Goal: Navigation & Orientation: Find specific page/section

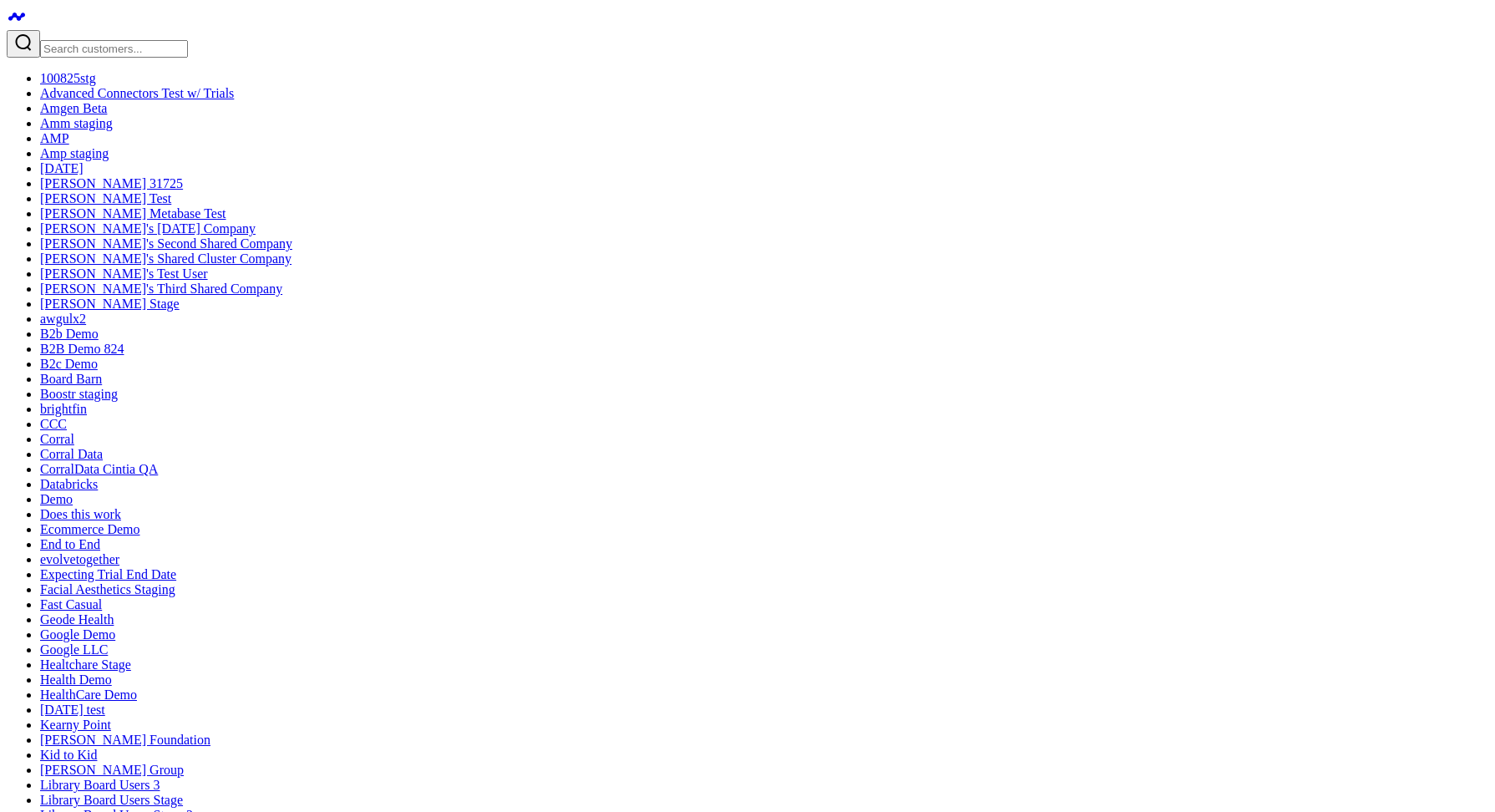
scroll to position [715, 0]
click at [117, 40] on input "Search customers input" at bounding box center [114, 49] width 148 height 18
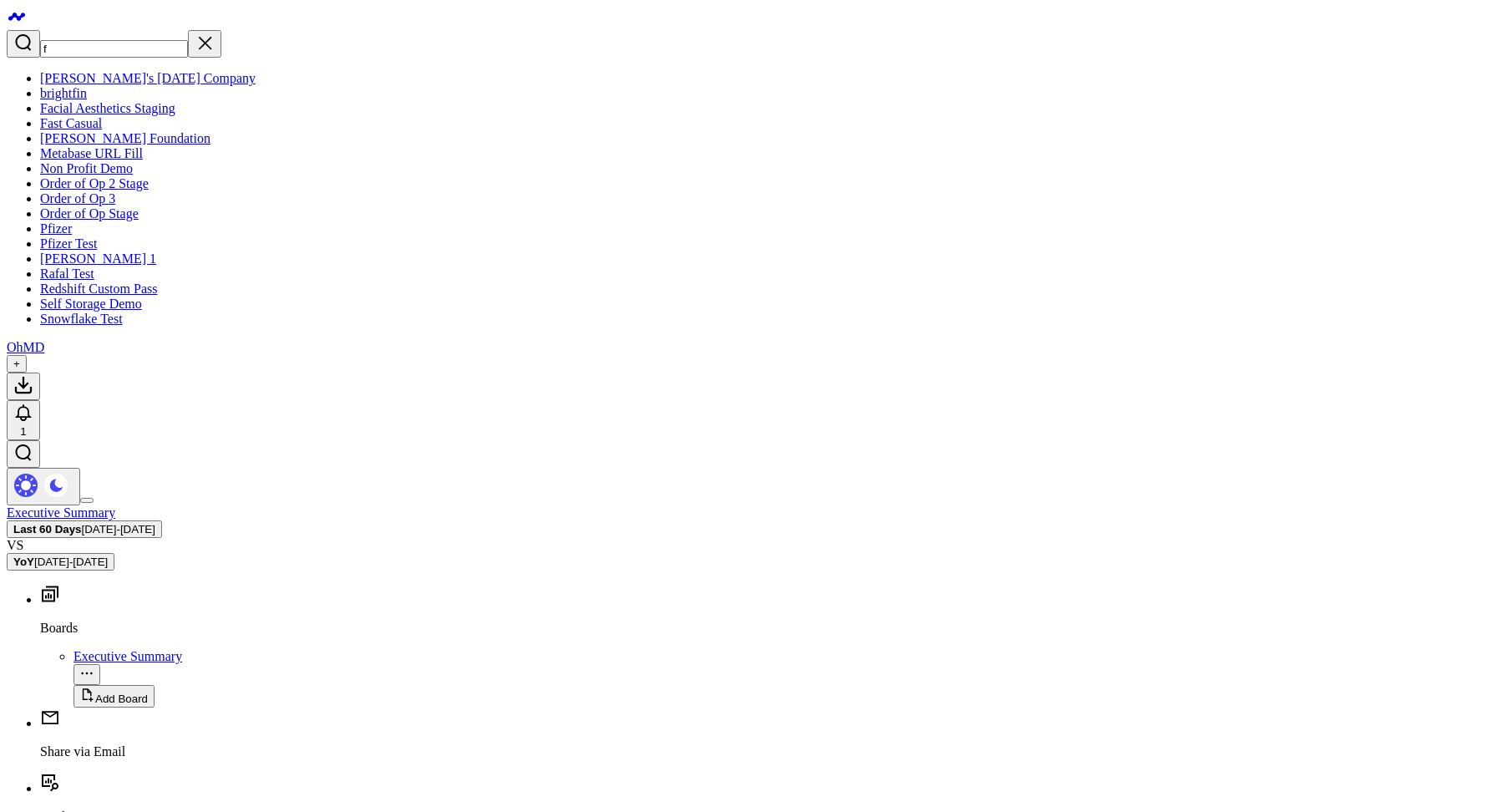
type input "fa"
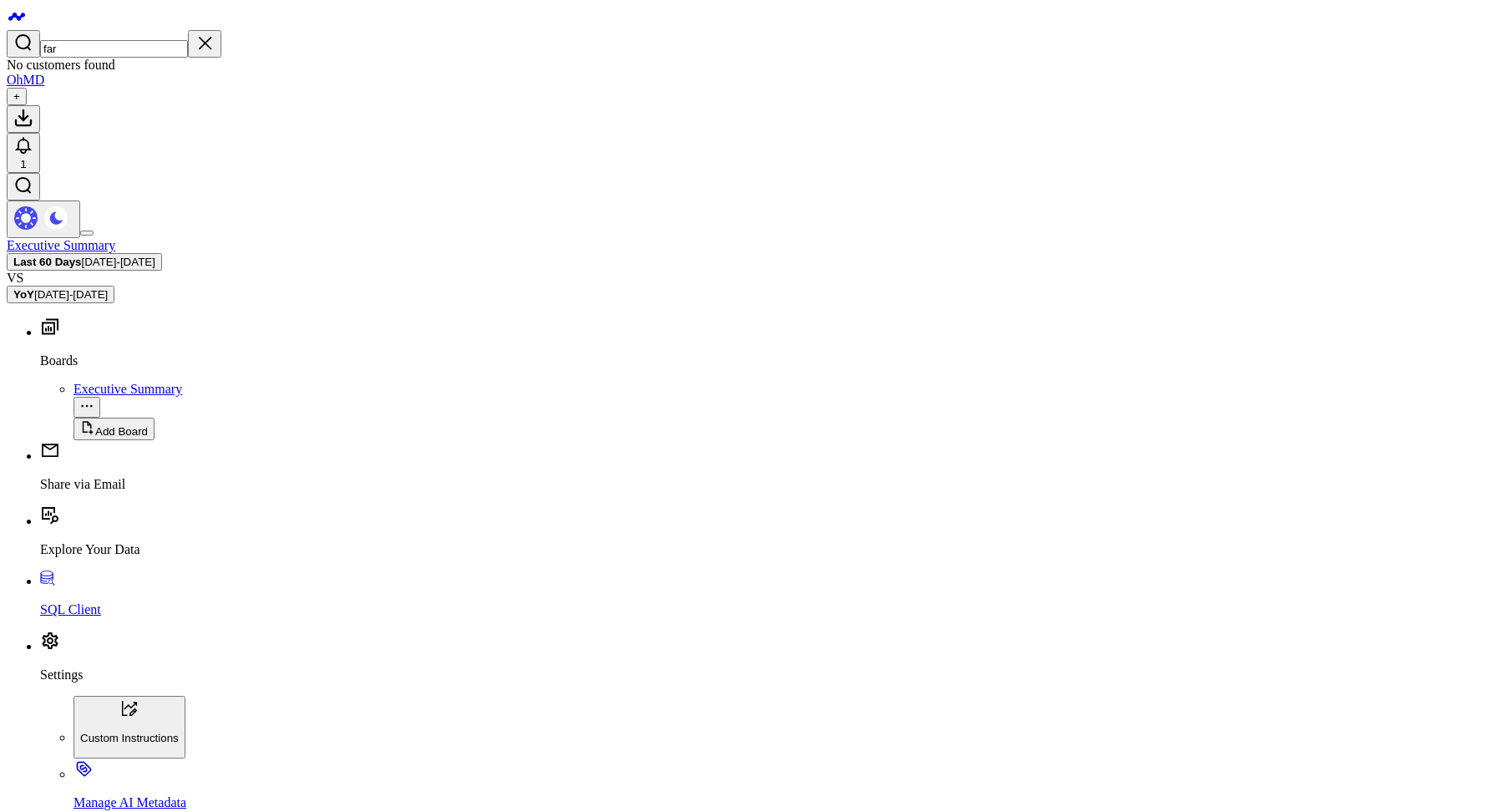
click at [110, 40] on input "far" at bounding box center [114, 49] width 148 height 18
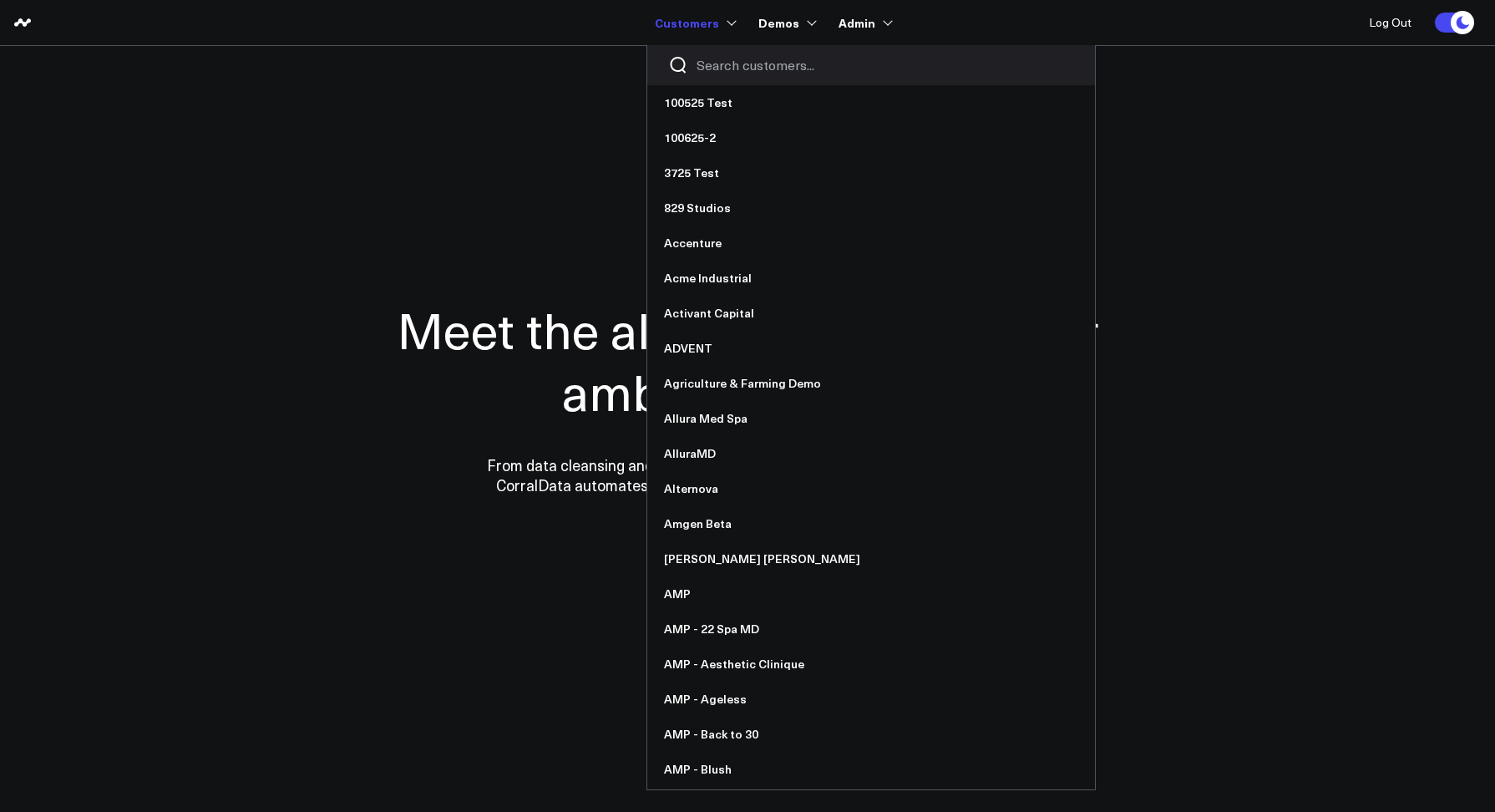
click at [713, 65] on input "Search customers input" at bounding box center [886, 65] width 378 height 19
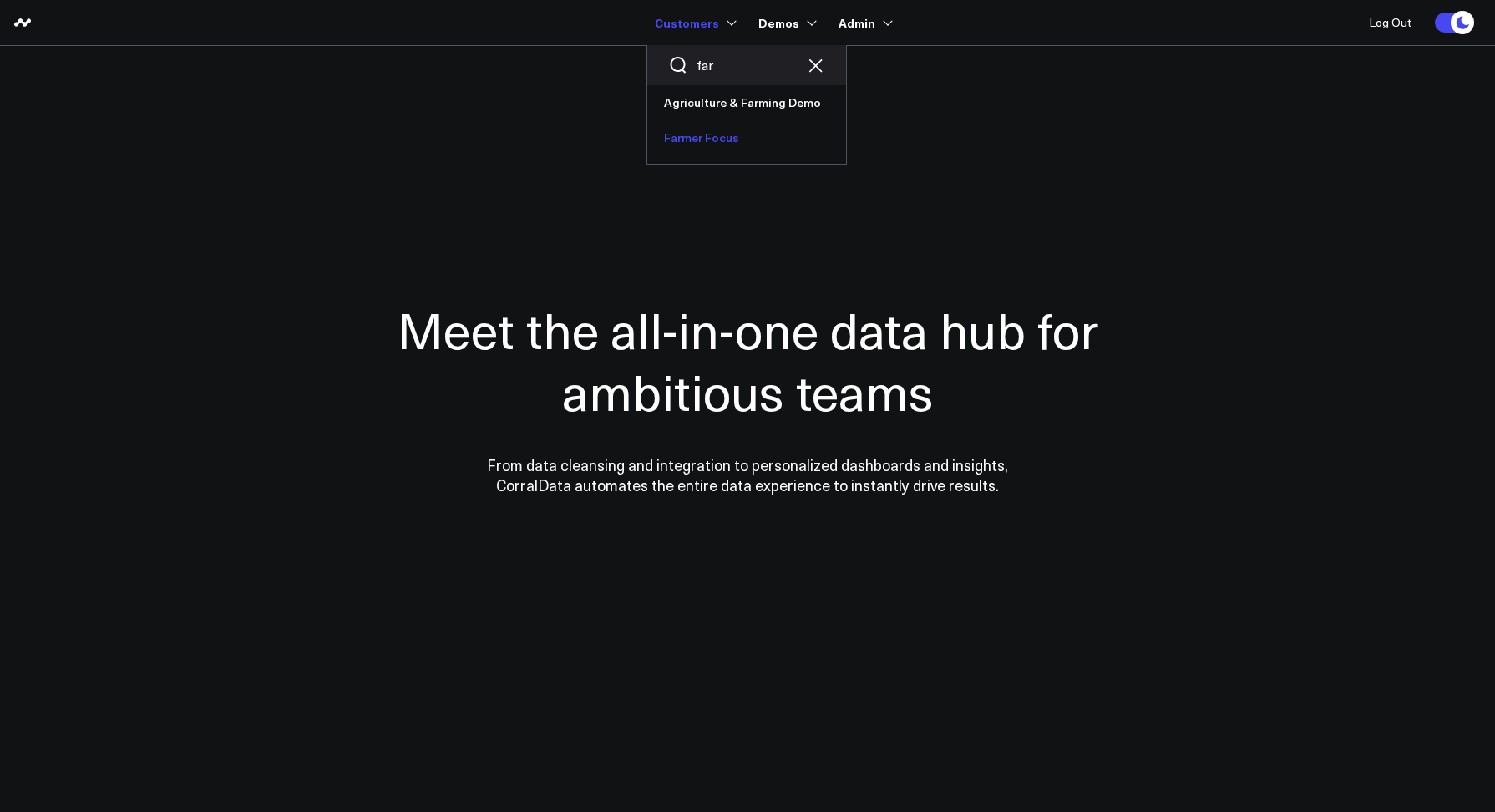
type input "far"
click at [715, 134] on link "Farmer Focus" at bounding box center [747, 138] width 199 height 35
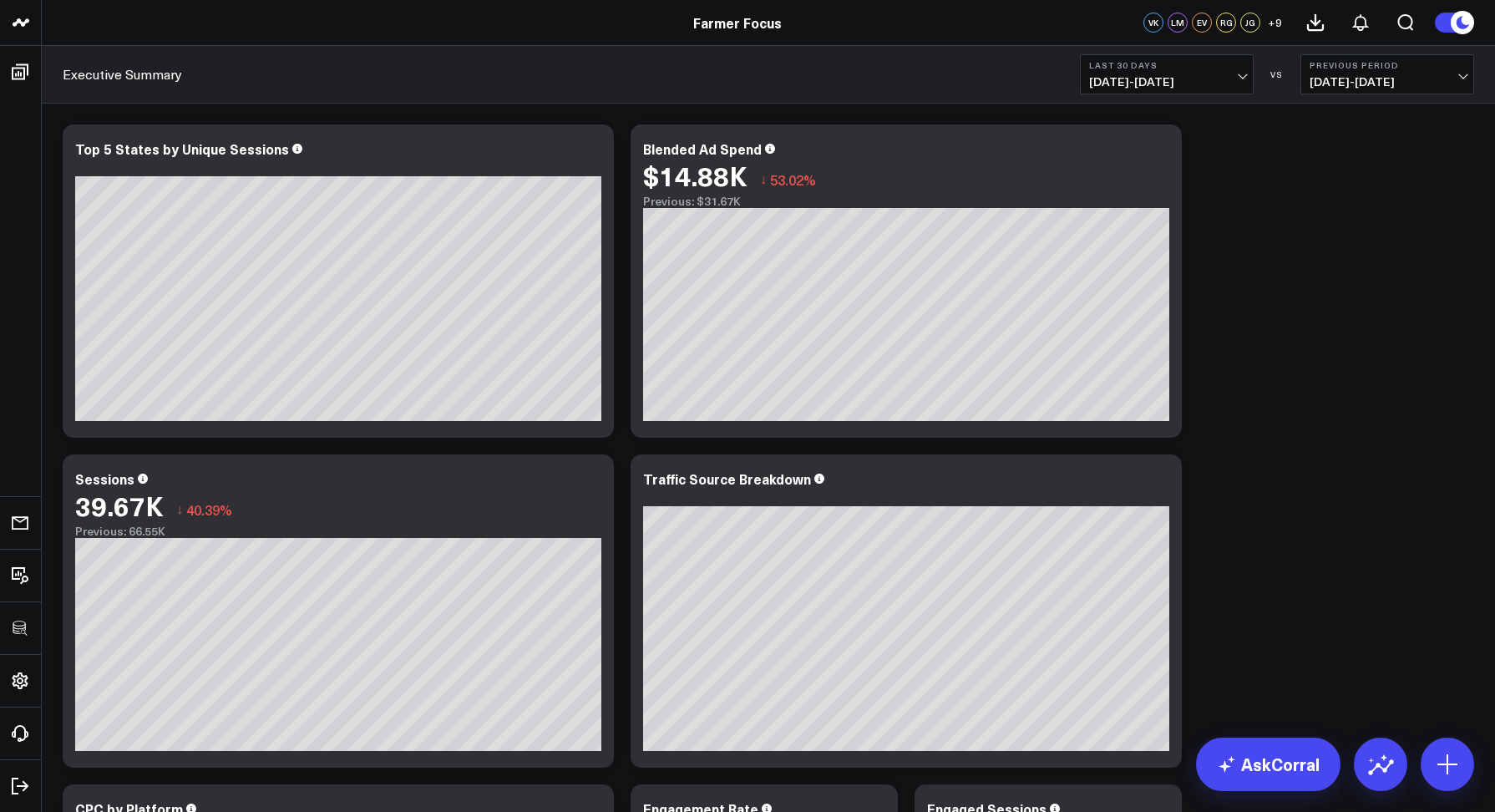
click at [1243, 186] on div "Modify via AI Copy link to widget Ask support Remove Create linked copy Executi…" at bounding box center [768, 611] width 1428 height 990
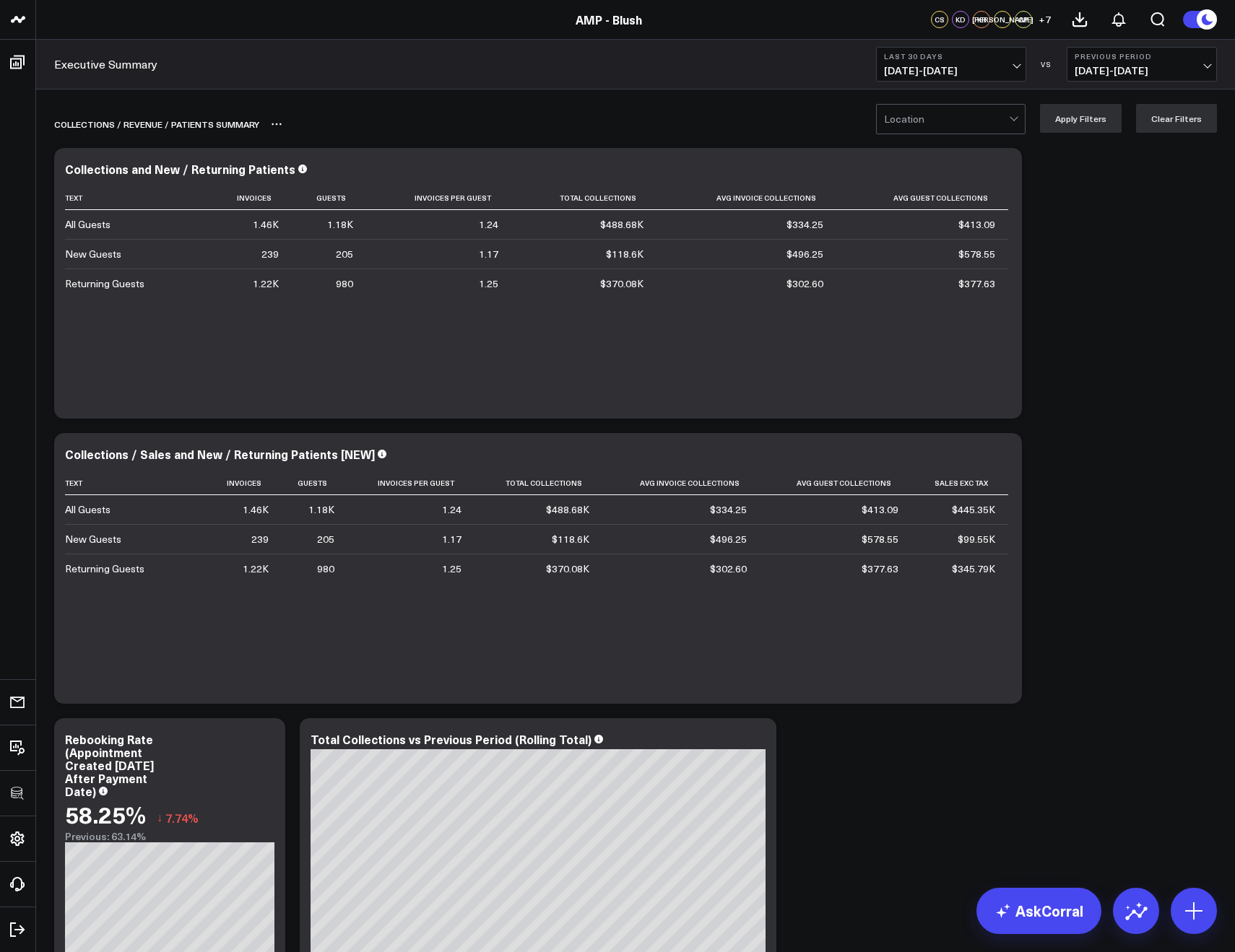
click at [899, 136] on div "Collections / REVENUE / PATIENTS SUMMARY" at bounding box center [552, 123] width 997 height 33
click at [901, 124] on div at bounding box center [946, 119] width 125 height 29
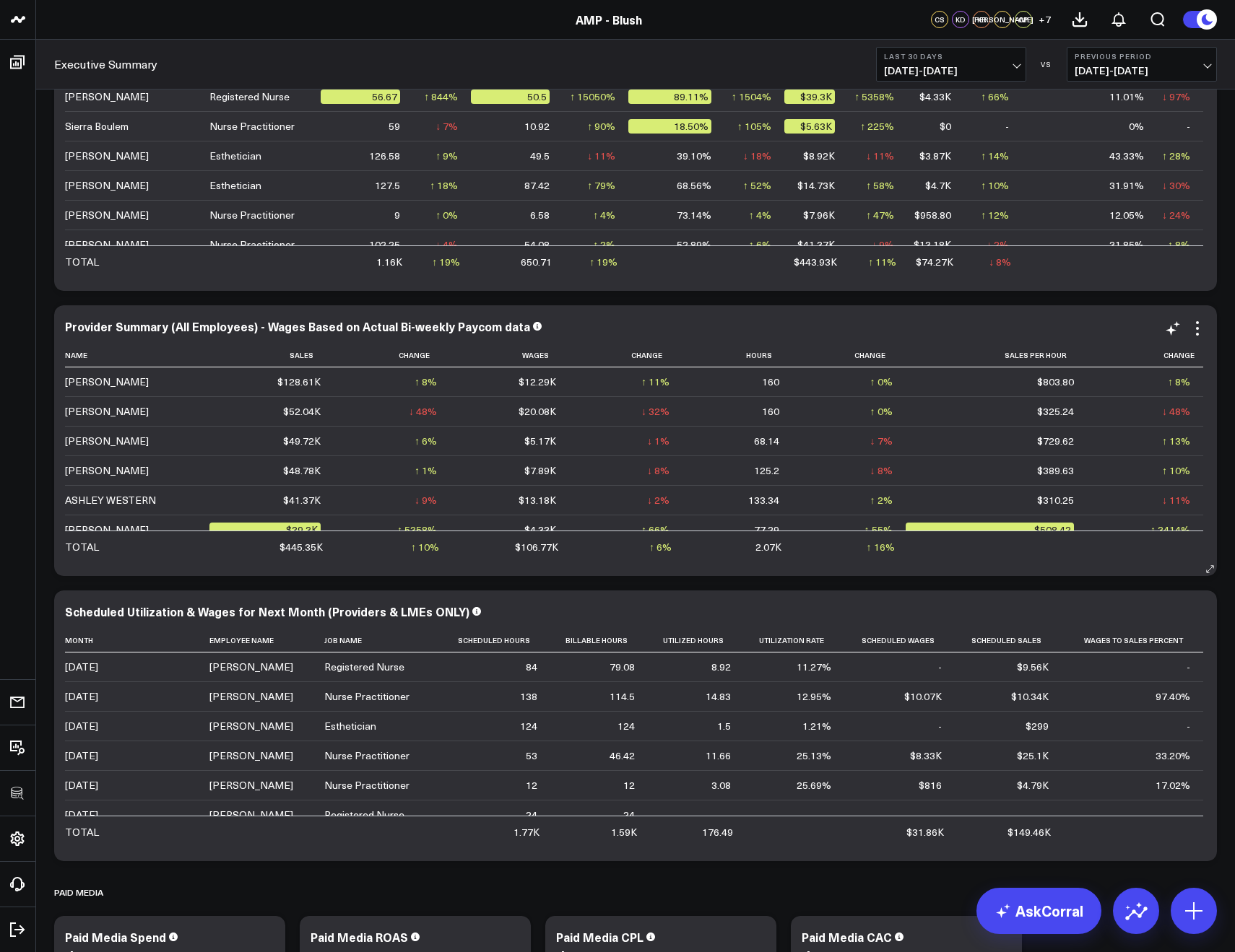
scroll to position [5099, 0]
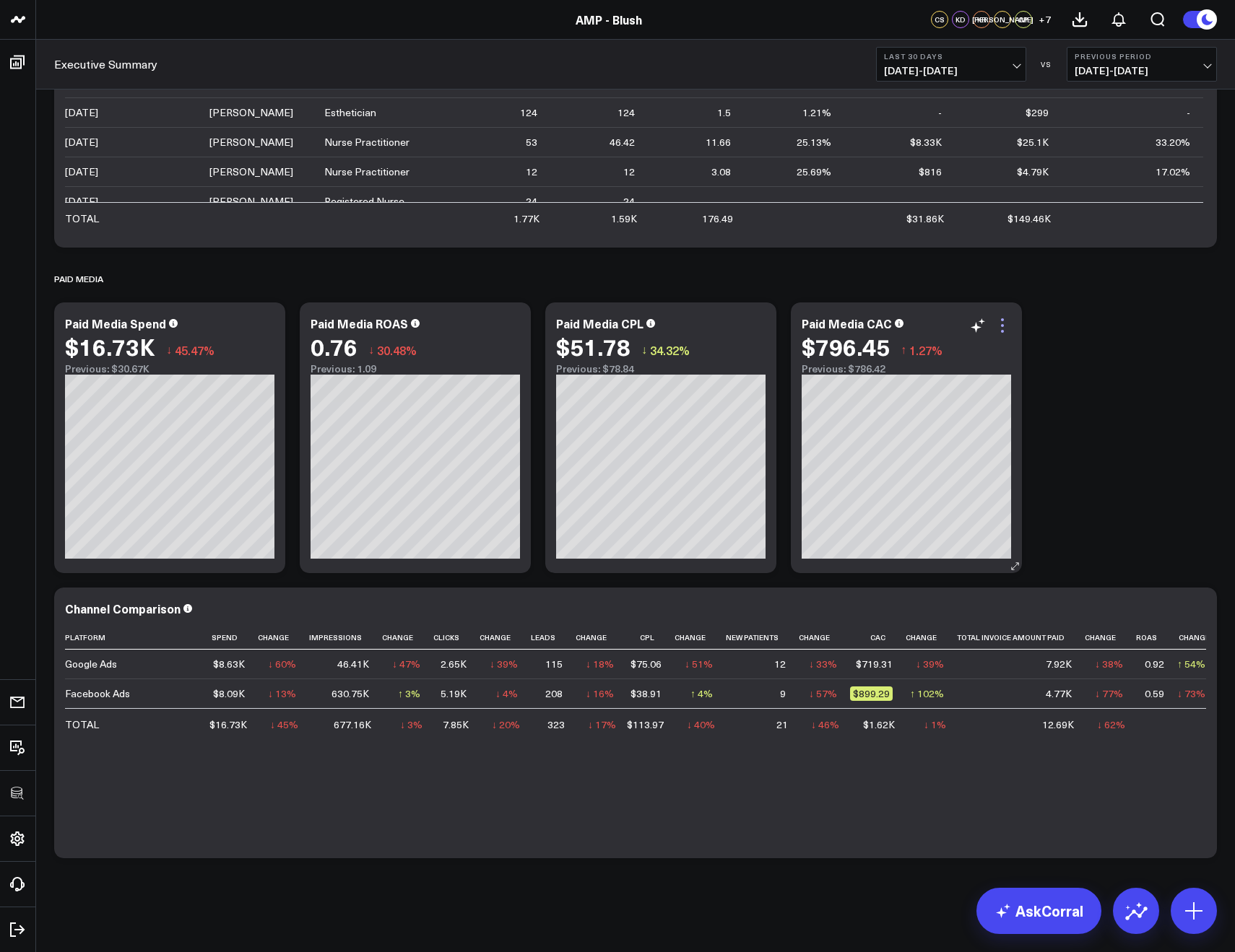
click at [1003, 328] on icon at bounding box center [1003, 326] width 17 height 17
click at [758, 328] on icon at bounding box center [757, 326] width 17 height 17
click at [513, 322] on icon at bounding box center [512, 326] width 17 height 17
click at [515, 323] on icon at bounding box center [512, 326] width 17 height 17
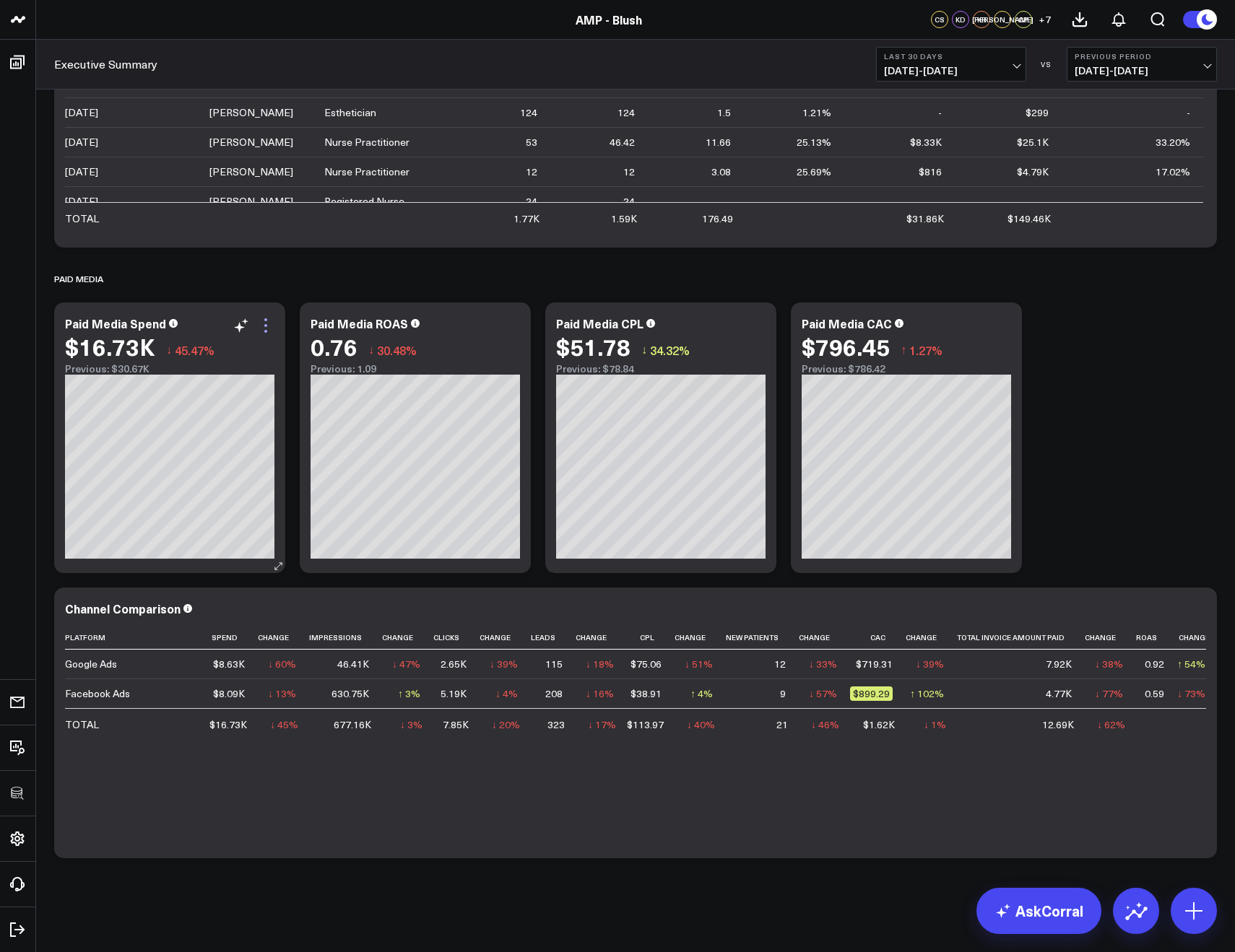
click at [260, 327] on icon at bounding box center [266, 326] width 17 height 17
click at [270, 326] on icon at bounding box center [266, 326] width 17 height 17
click at [266, 329] on icon at bounding box center [266, 326] width 17 height 17
click at [266, 333] on icon at bounding box center [266, 326] width 17 height 17
click at [265, 326] on icon at bounding box center [266, 325] width 3 height 3
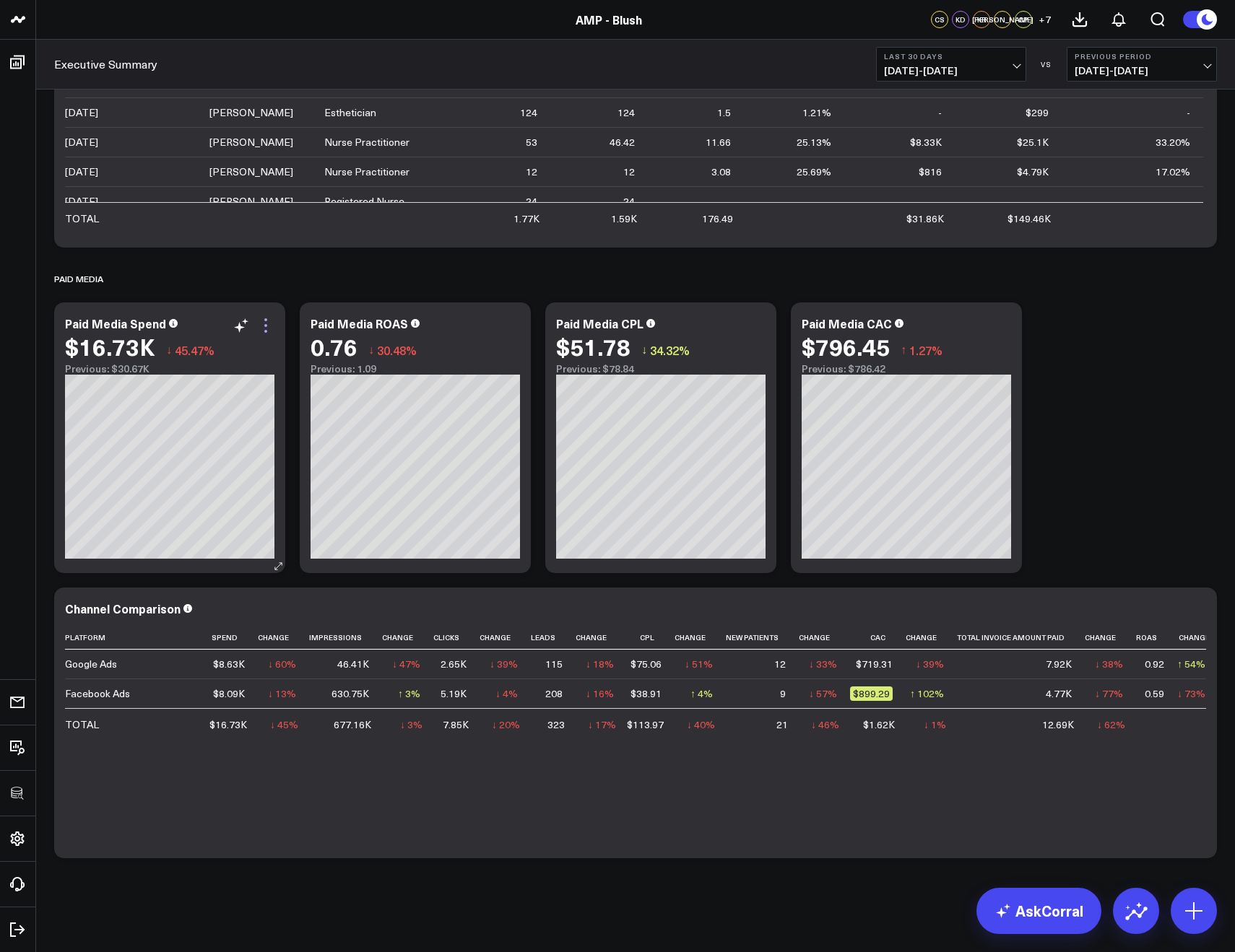
click at [270, 326] on icon at bounding box center [266, 326] width 17 height 17
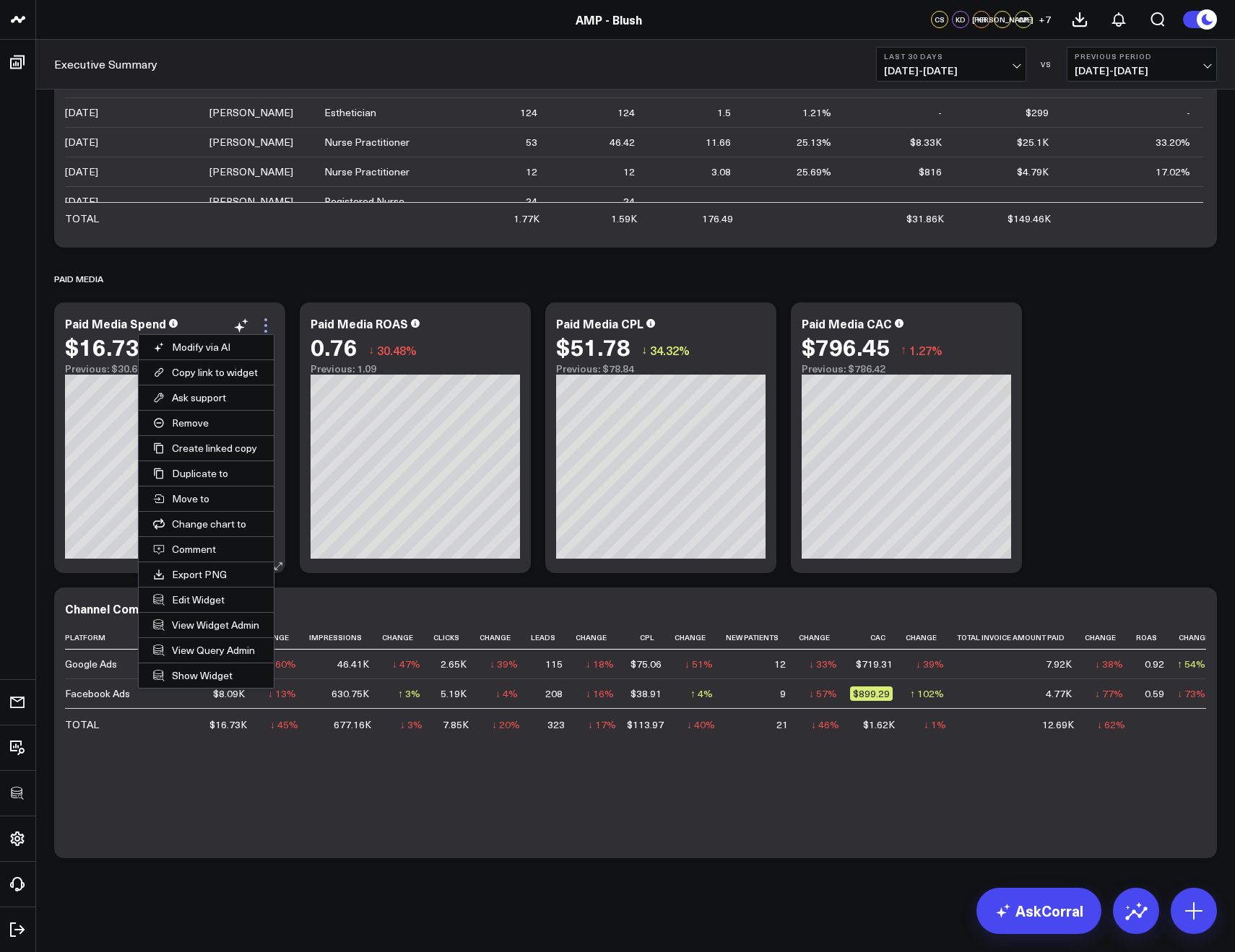
click at [262, 326] on icon at bounding box center [266, 326] width 17 height 17
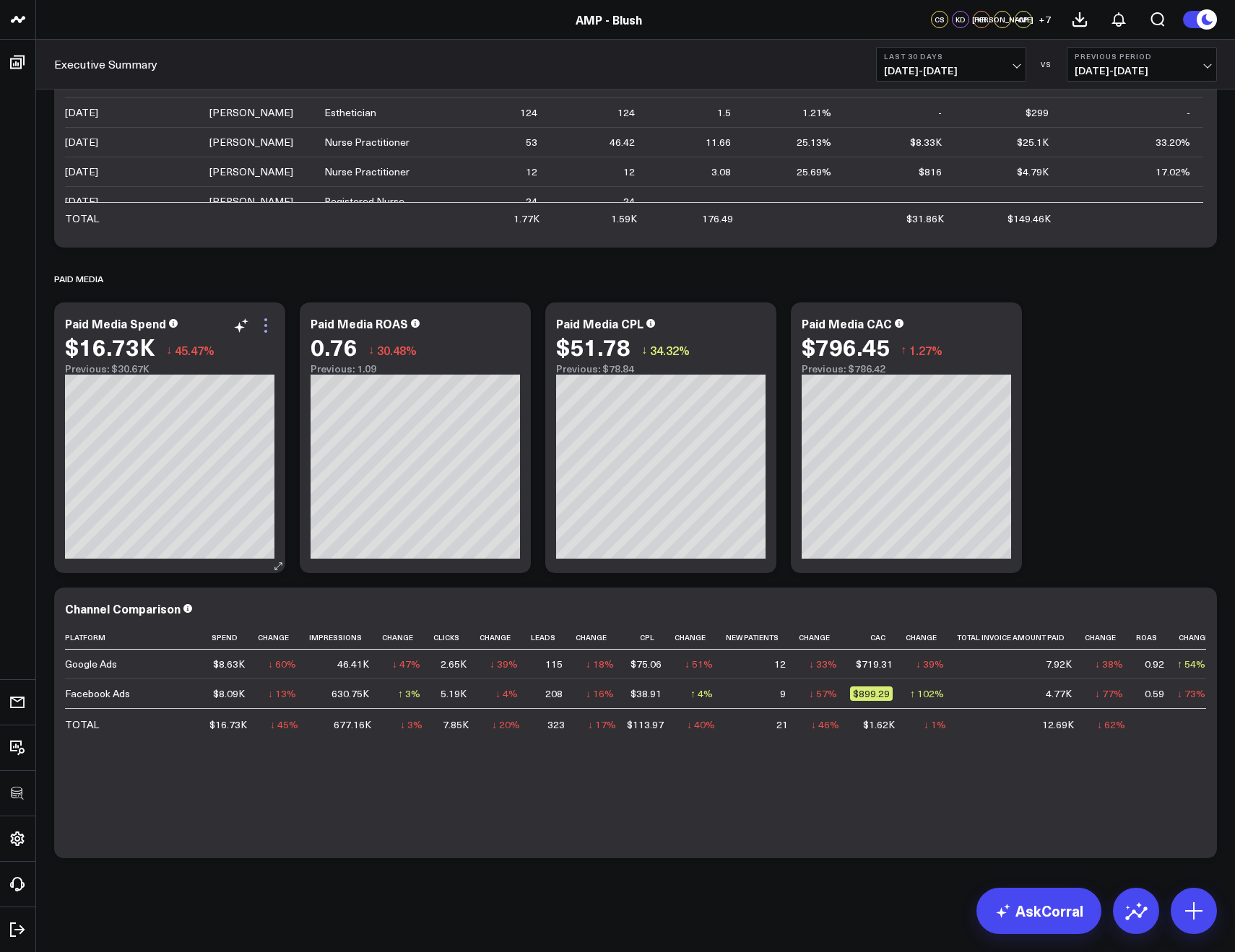
click at [264, 328] on icon at bounding box center [266, 326] width 17 height 17
click at [267, 322] on icon at bounding box center [266, 326] width 17 height 17
click at [269, 319] on icon at bounding box center [266, 326] width 17 height 17
click at [269, 332] on icon at bounding box center [266, 326] width 17 height 17
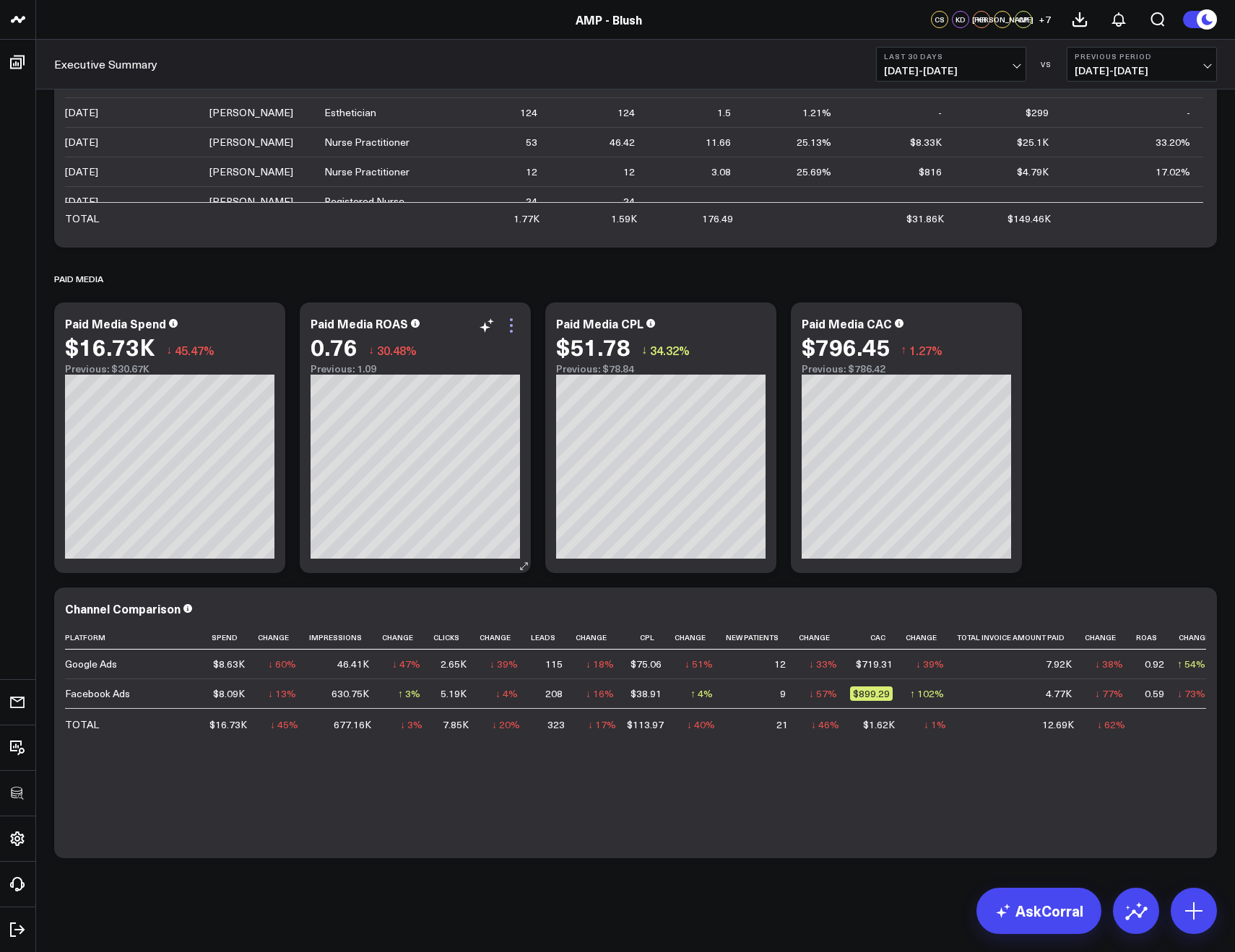
click at [513, 320] on icon at bounding box center [512, 326] width 17 height 17
click at [513, 322] on icon at bounding box center [512, 326] width 17 height 17
click at [512, 324] on icon at bounding box center [512, 326] width 17 height 17
click at [512, 329] on icon at bounding box center [512, 326] width 17 height 17
click at [266, 327] on icon at bounding box center [266, 326] width 17 height 17
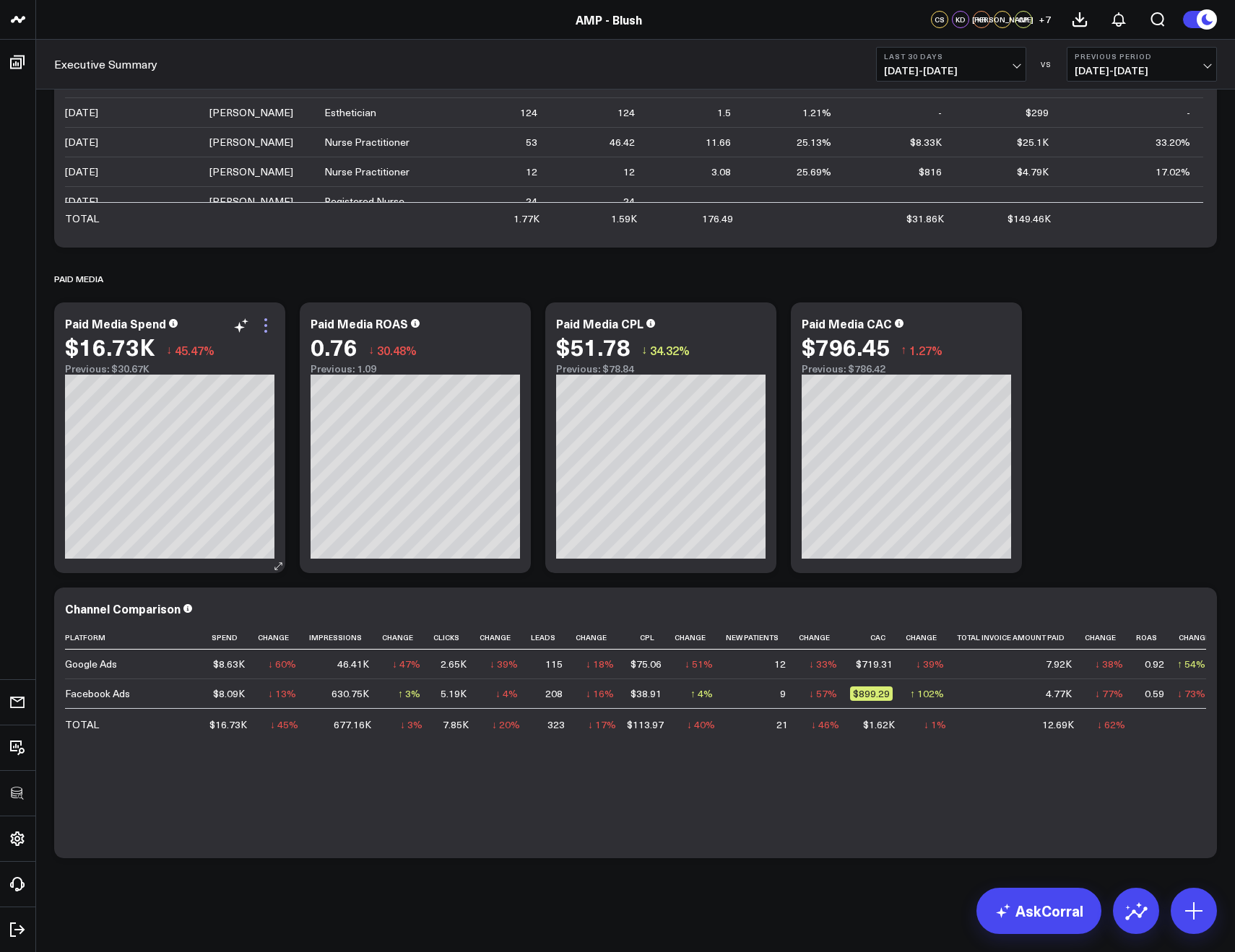
click at [269, 322] on icon at bounding box center [266, 326] width 17 height 17
click at [513, 321] on icon at bounding box center [512, 326] width 17 height 17
click at [509, 325] on icon at bounding box center [512, 326] width 17 height 17
click at [508, 326] on icon at bounding box center [512, 326] width 17 height 17
click at [763, 323] on icon at bounding box center [757, 326] width 17 height 17
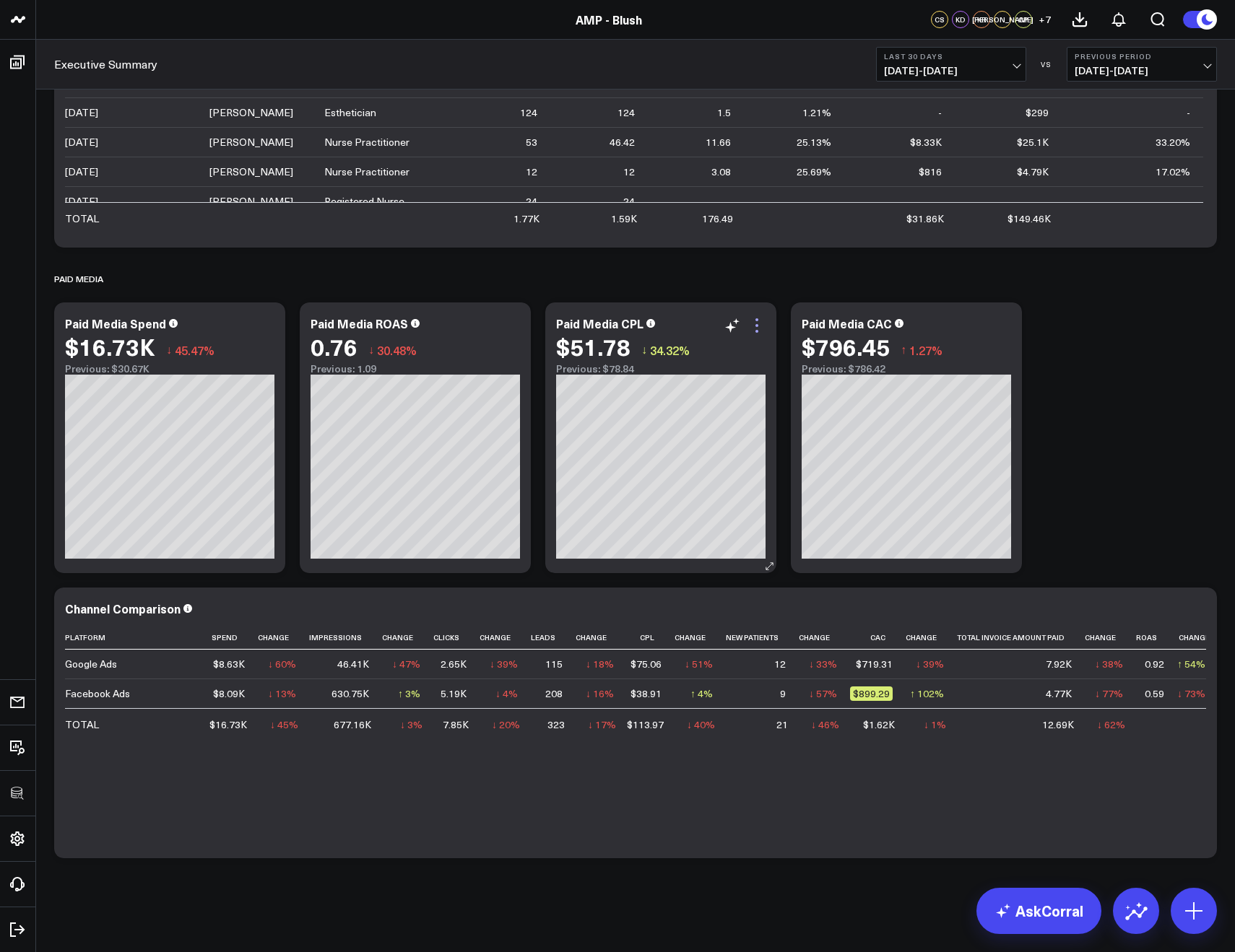
click at [759, 325] on icon at bounding box center [757, 326] width 17 height 17
